Goal: Find specific page/section: Find specific page/section

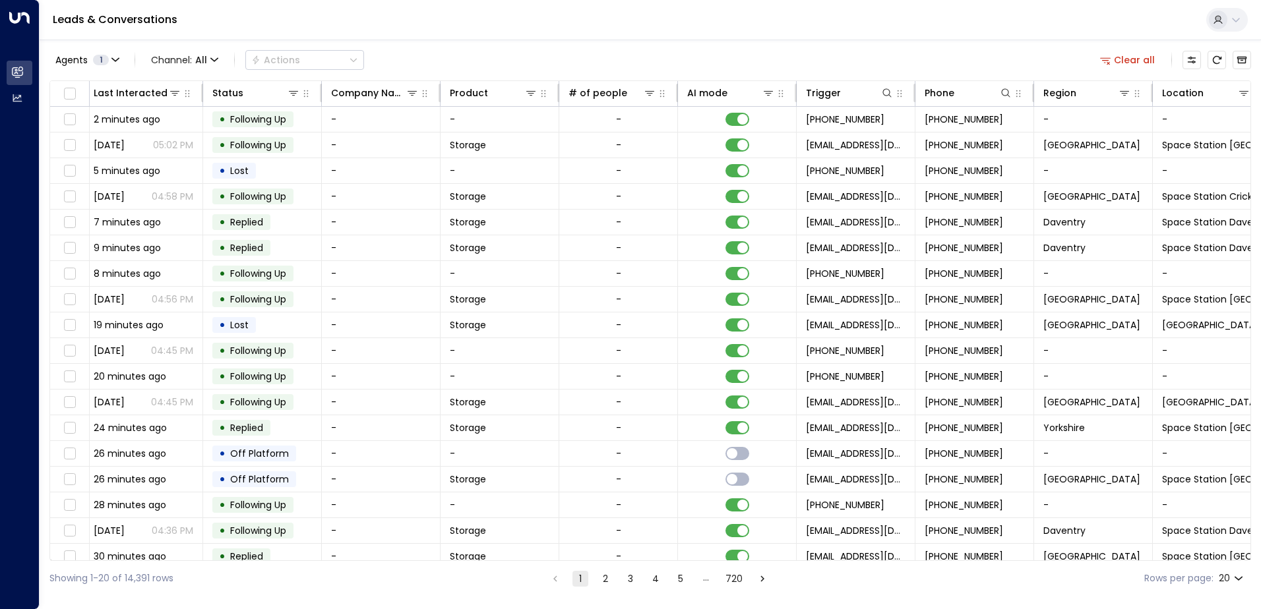
scroll to position [0, 269]
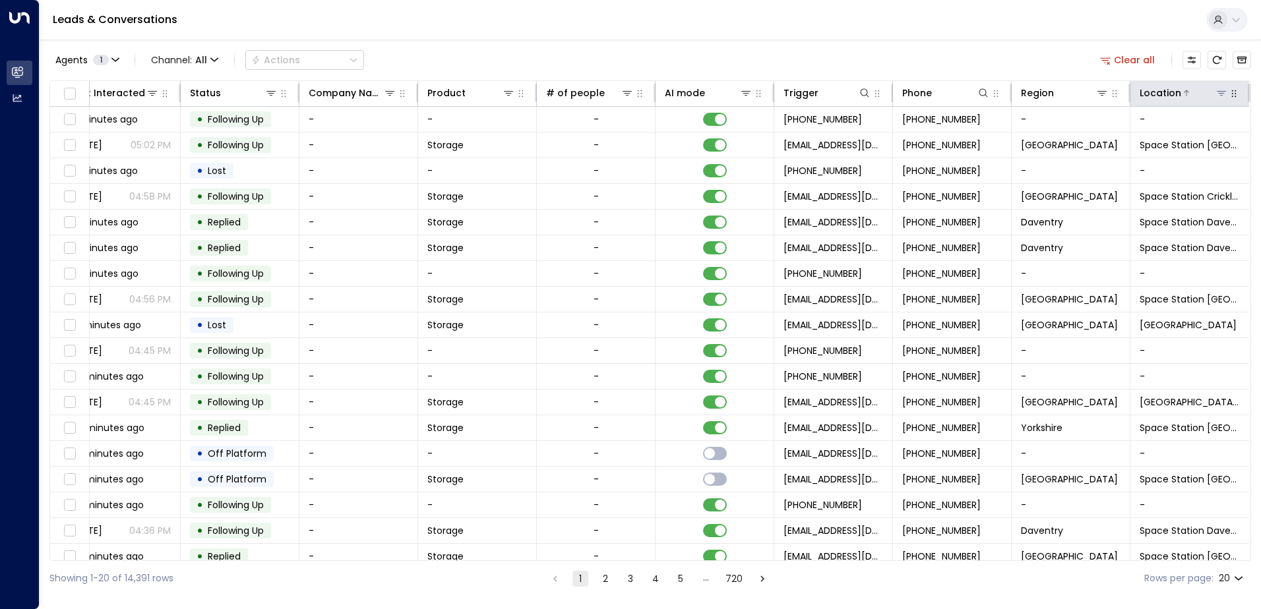
click at [1219, 93] on icon at bounding box center [1221, 93] width 9 height 5
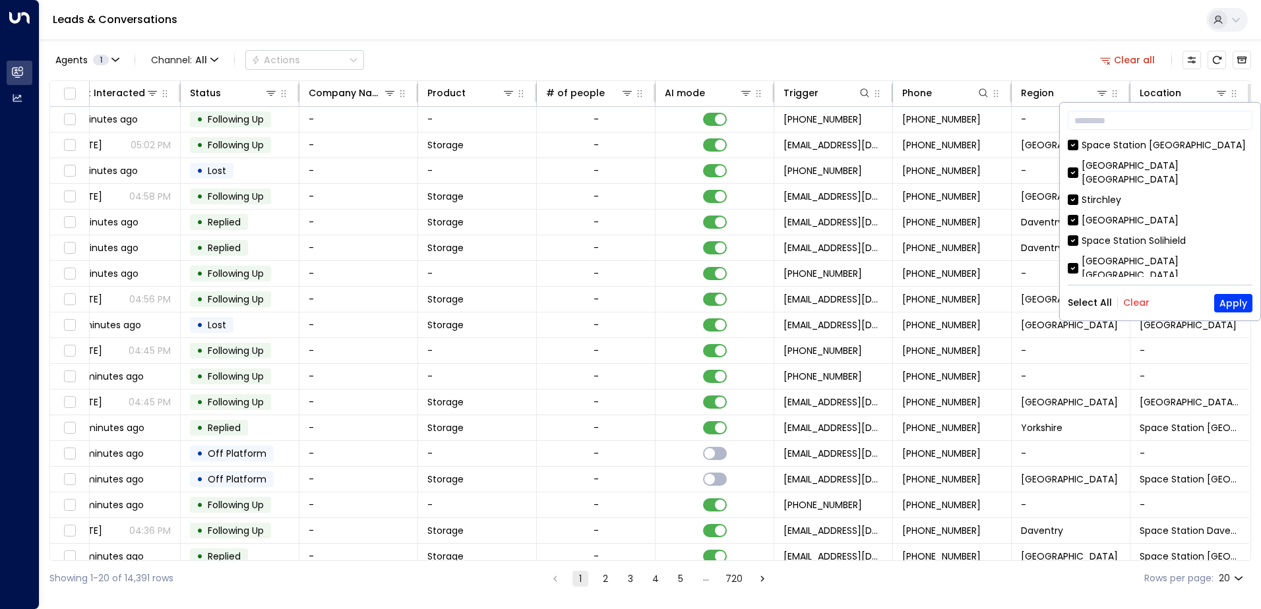
click at [1128, 305] on button "Clear" at bounding box center [1136, 302] width 26 height 11
click at [1098, 214] on div "[GEOGRAPHIC_DATA]" at bounding box center [1129, 221] width 97 height 14
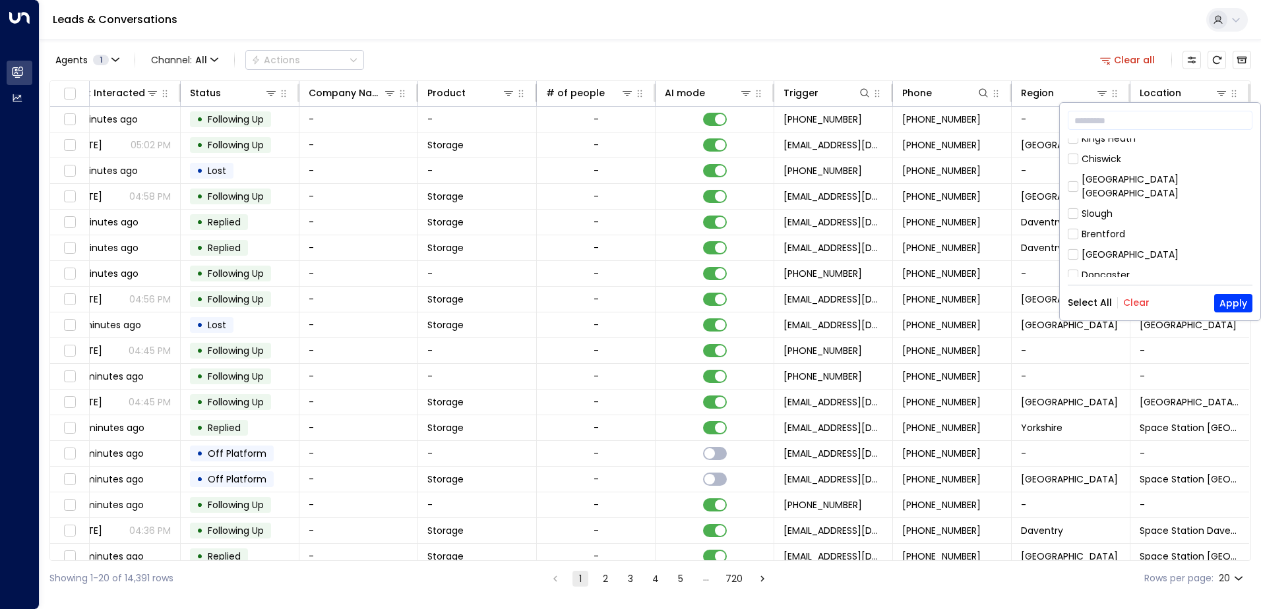
scroll to position [264, 0]
click at [1115, 243] on div "Hall Green" at bounding box center [1104, 250] width 47 height 14
click at [1234, 306] on button "Apply" at bounding box center [1233, 303] width 38 height 18
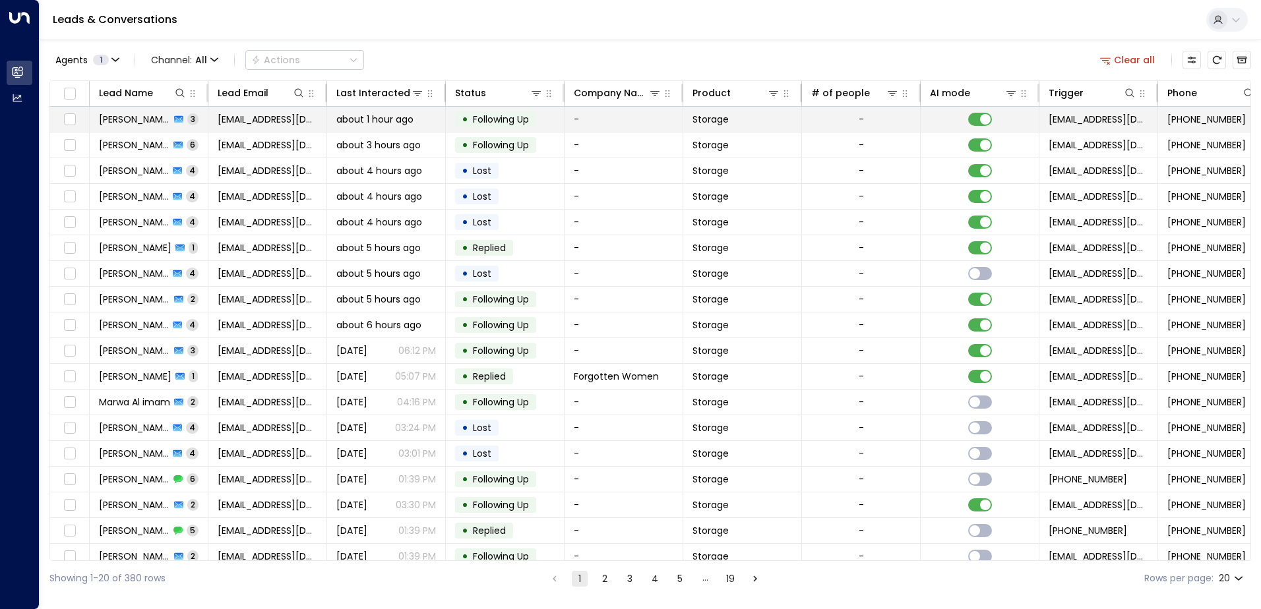
click at [249, 121] on span "[EMAIL_ADDRESS][DOMAIN_NAME]" at bounding box center [268, 119] width 100 height 13
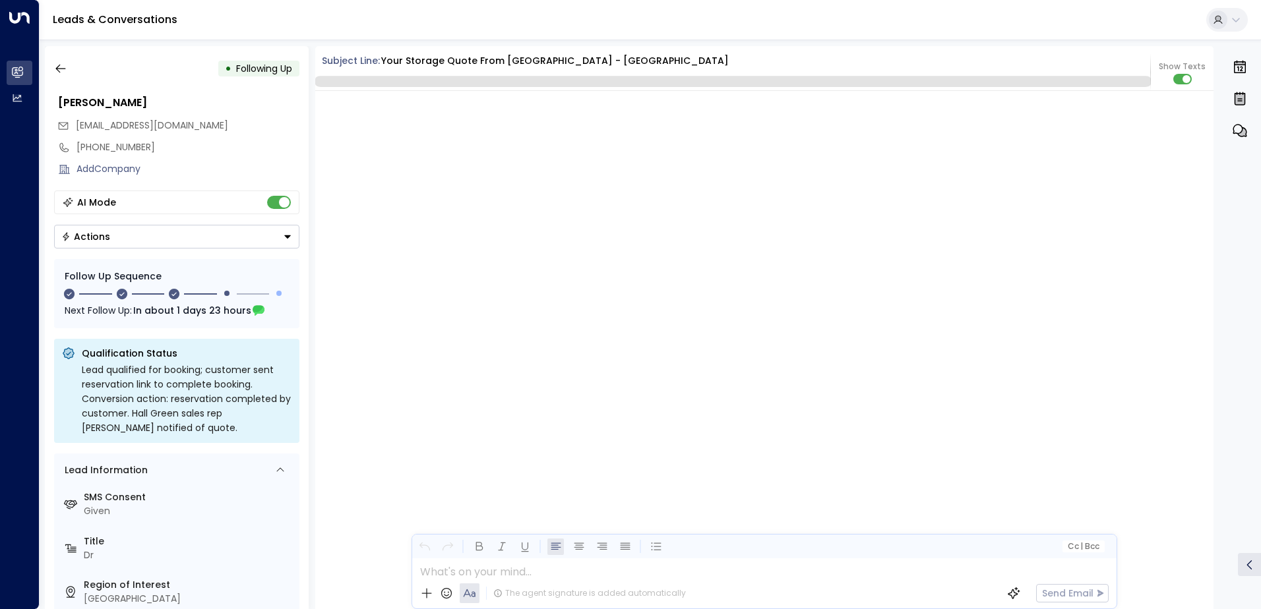
scroll to position [1405, 0]
